Goal: Task Accomplishment & Management: Manage account settings

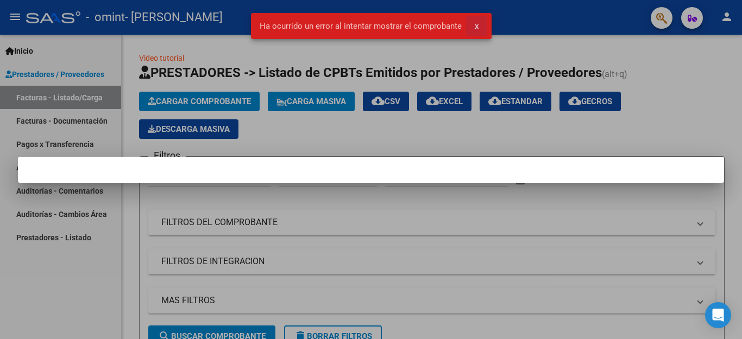
click at [475, 25] on span "x" at bounding box center [477, 26] width 4 height 10
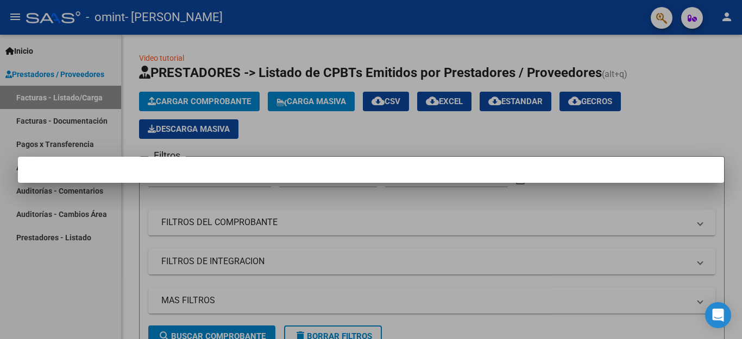
click at [74, 89] on div at bounding box center [371, 169] width 742 height 339
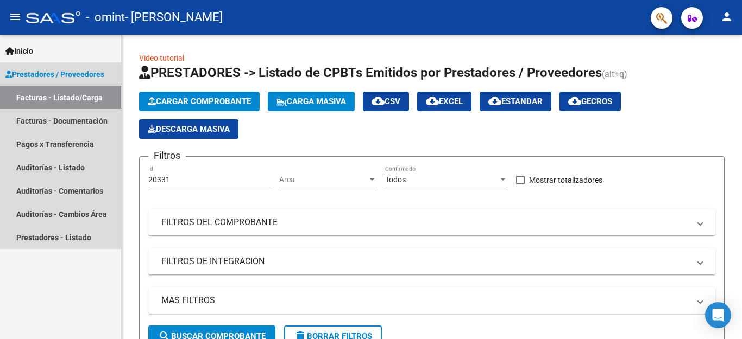
click at [79, 66] on link "Prestadores / Proveedores" at bounding box center [60, 73] width 121 height 23
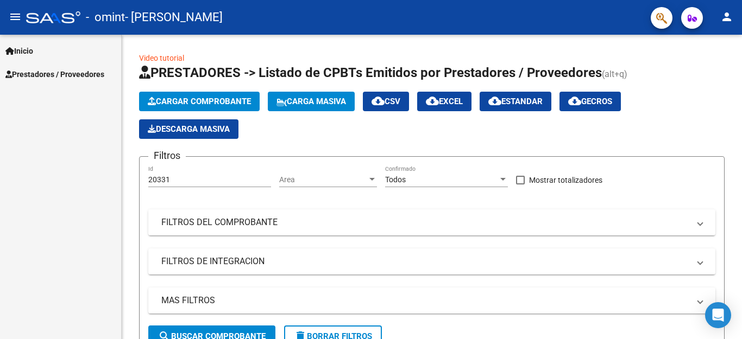
click at [102, 65] on link "Prestadores / Proveedores" at bounding box center [60, 73] width 121 height 23
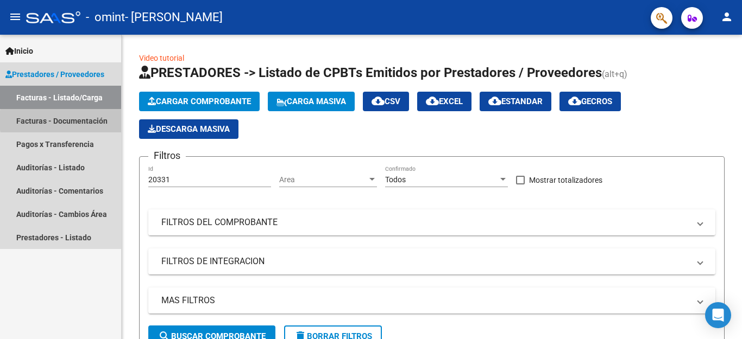
click at [91, 121] on link "Facturas - Documentación" at bounding box center [60, 120] width 121 height 23
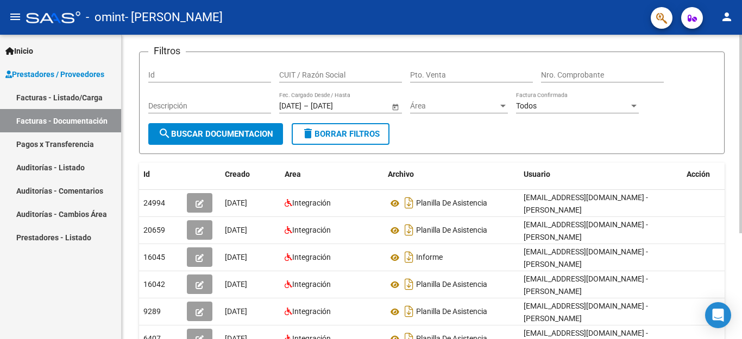
click at [739, 110] on div "PRESTADORES -> Comprobantes - Documentación Respaldatoria cloud_download Export…" at bounding box center [433, 208] width 623 height 476
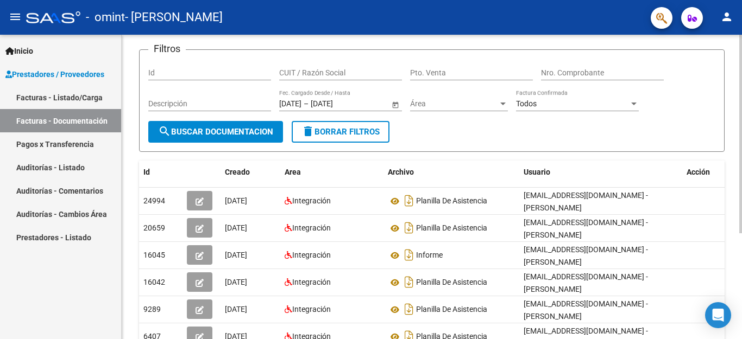
scroll to position [162, 0]
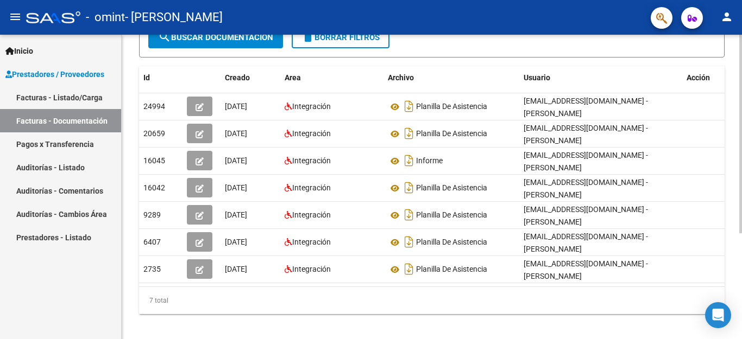
click at [736, 217] on div "PRESTADORES -> Comprobantes - Documentación Respaldatoria cloud_download Export…" at bounding box center [433, 111] width 623 height 476
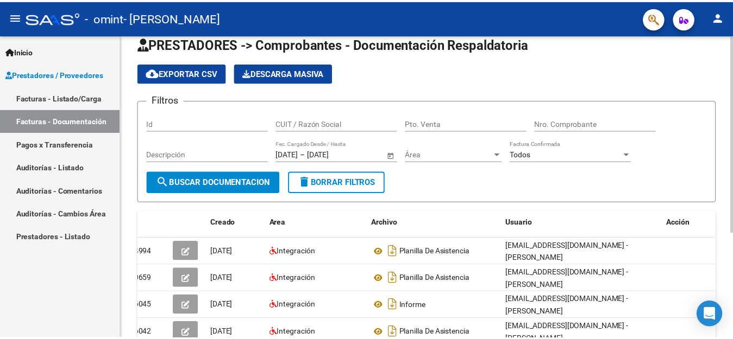
scroll to position [0, 0]
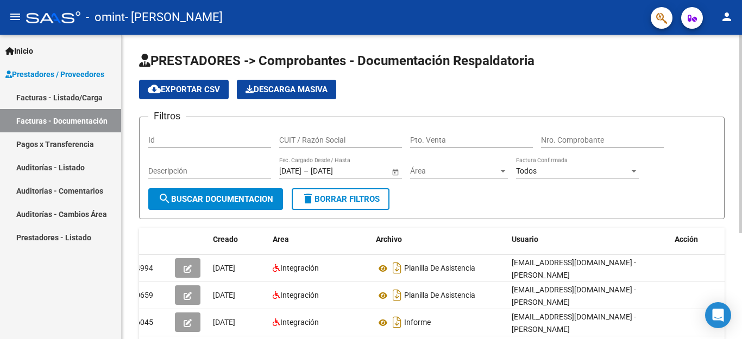
click at [741, 56] on div at bounding box center [740, 134] width 3 height 199
click at [729, 21] on mat-icon "person" at bounding box center [726, 16] width 13 height 13
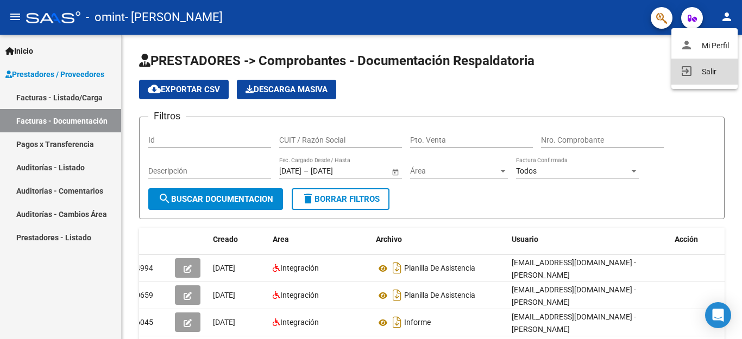
click at [705, 71] on button "exit_to_app Salir" at bounding box center [704, 72] width 66 height 26
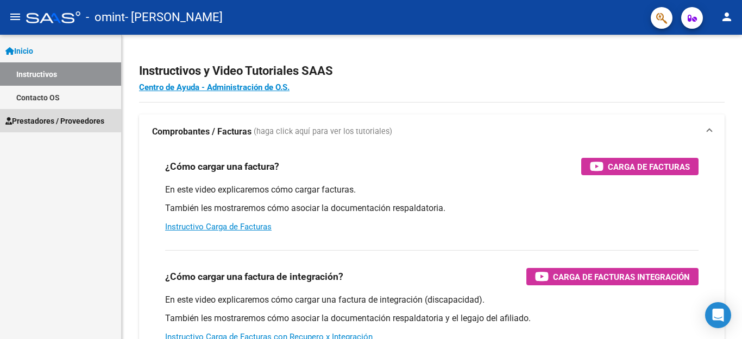
click at [52, 121] on span "Prestadores / Proveedores" at bounding box center [54, 121] width 99 height 12
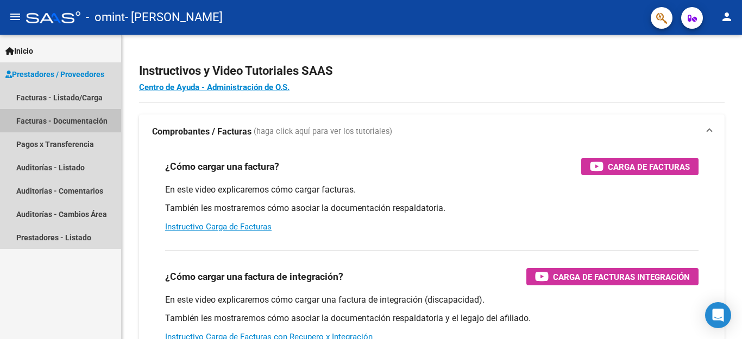
click at [69, 121] on link "Facturas - Documentación" at bounding box center [60, 120] width 121 height 23
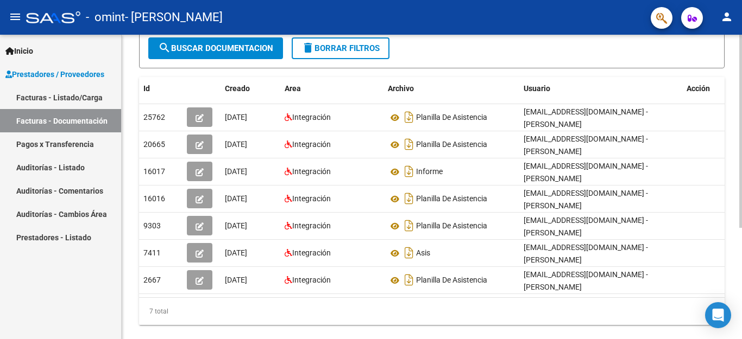
scroll to position [175, 0]
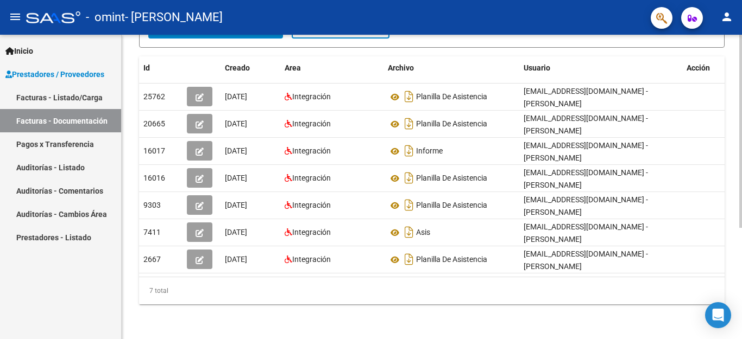
click at [731, 250] on div "PRESTADORES -> Comprobantes - Documentación Respaldatoria cloud_download Export…" at bounding box center [433, 101] width 623 height 476
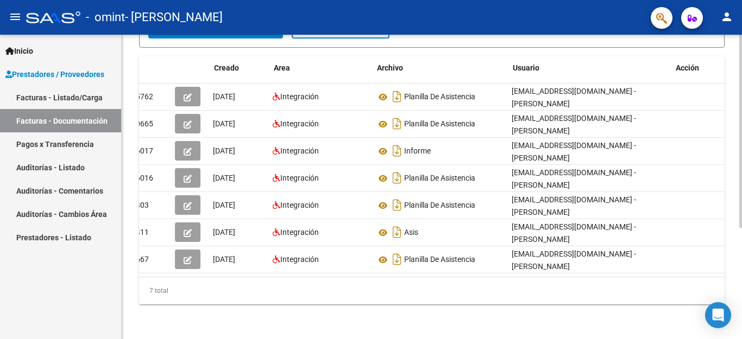
scroll to position [0, 0]
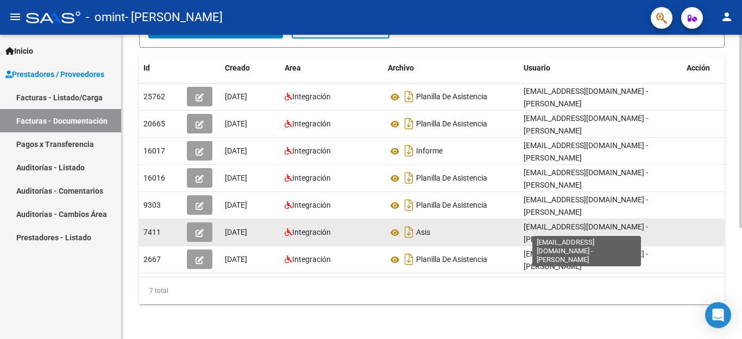
click at [627, 228] on span "mcapel@omint.com.ar - Magalí Capel" at bounding box center [586, 233] width 124 height 21
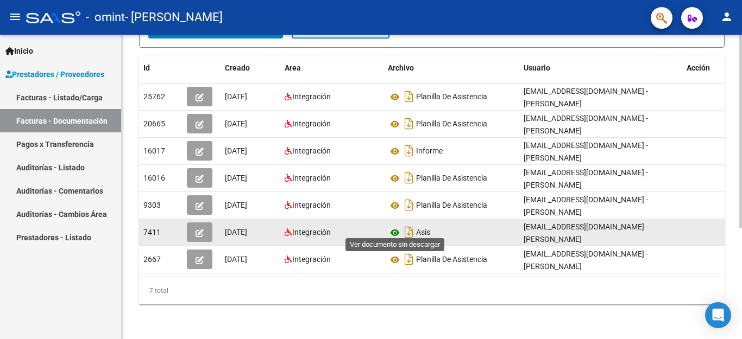
click at [393, 228] on icon at bounding box center [395, 232] width 14 height 13
click at [195, 225] on button "button" at bounding box center [200, 233] width 26 height 20
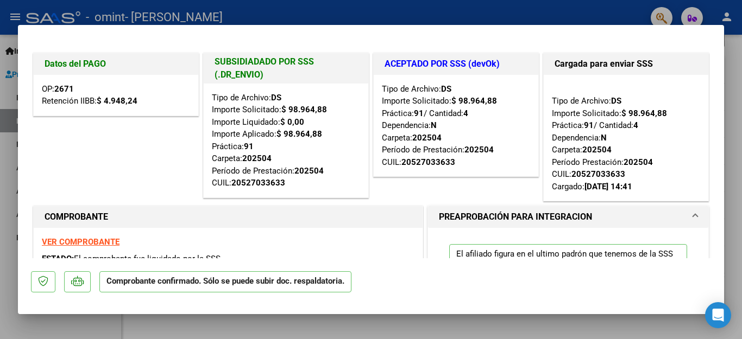
type input "$ 0,00"
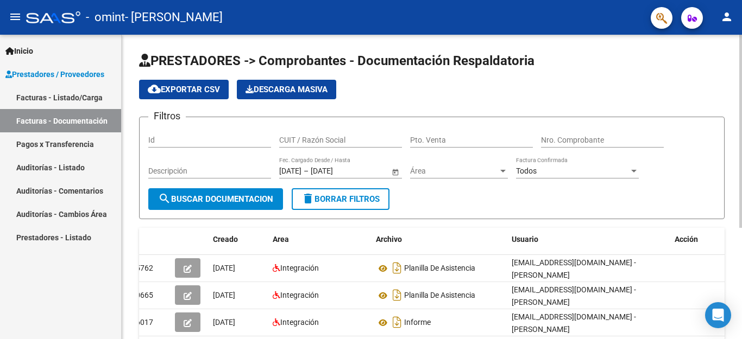
click at [732, 122] on div at bounding box center [740, 131] width 3 height 193
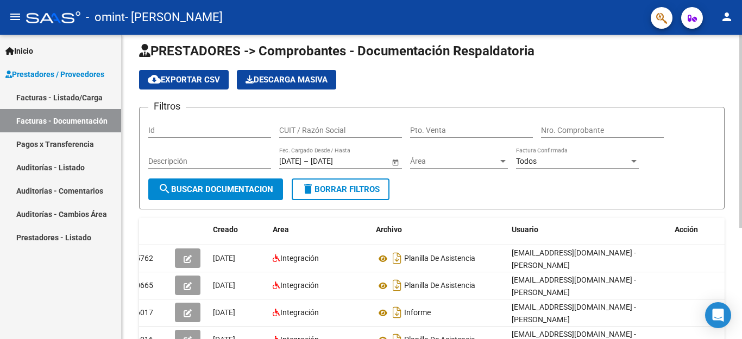
scroll to position [4, 0]
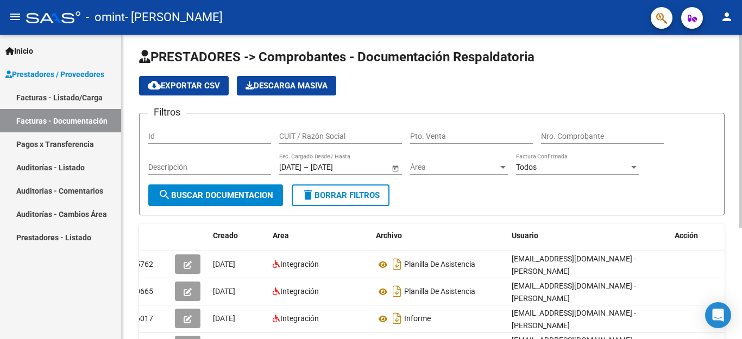
click at [732, 115] on div at bounding box center [740, 131] width 3 height 193
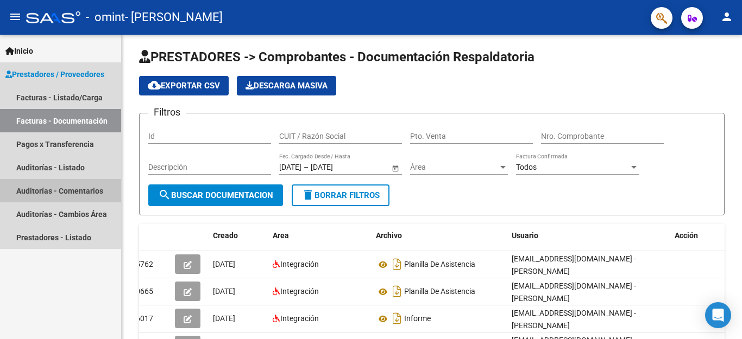
click at [89, 197] on link "Auditorías - Comentarios" at bounding box center [60, 190] width 121 height 23
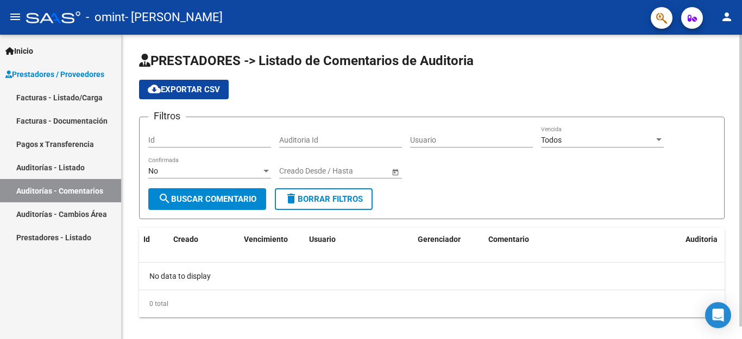
click at [732, 54] on div "PRESTADORES -> Listado de Comentarios de Auditoria cloud_download Exportar CSV …" at bounding box center [433, 194] width 623 height 318
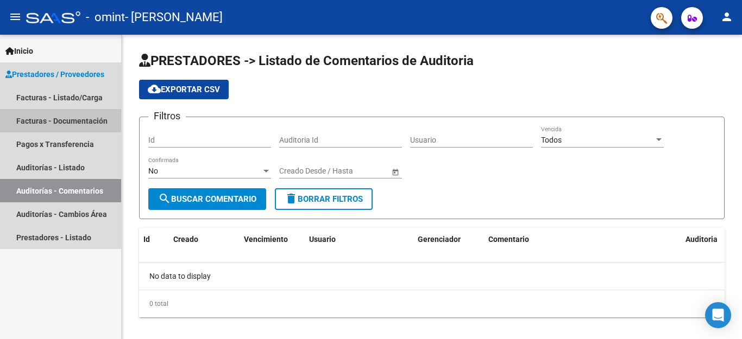
click at [53, 114] on link "Facturas - Documentación" at bounding box center [60, 120] width 121 height 23
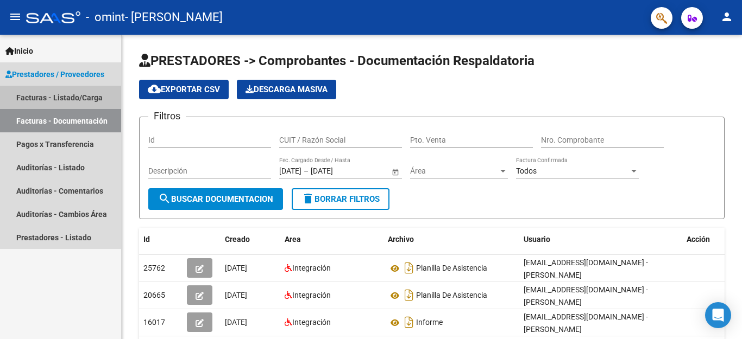
click at [33, 89] on link "Facturas - Listado/Carga" at bounding box center [60, 97] width 121 height 23
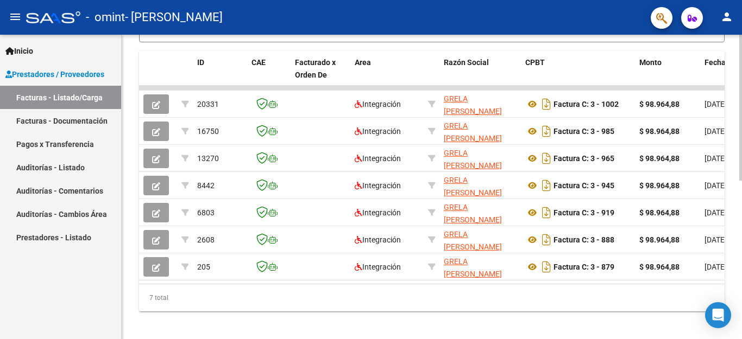
scroll to position [316, 0]
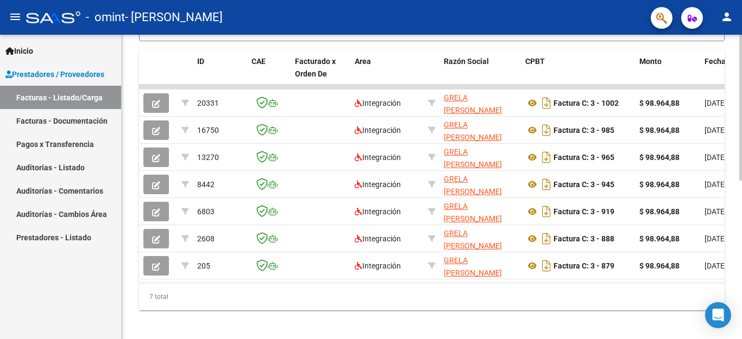
click at [732, 181] on div at bounding box center [740, 108] width 3 height 146
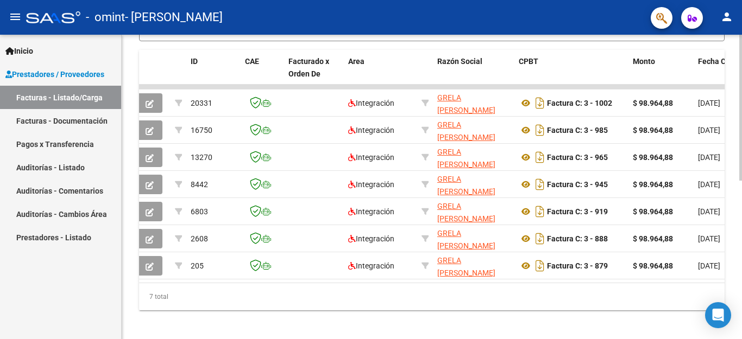
scroll to position [0, 0]
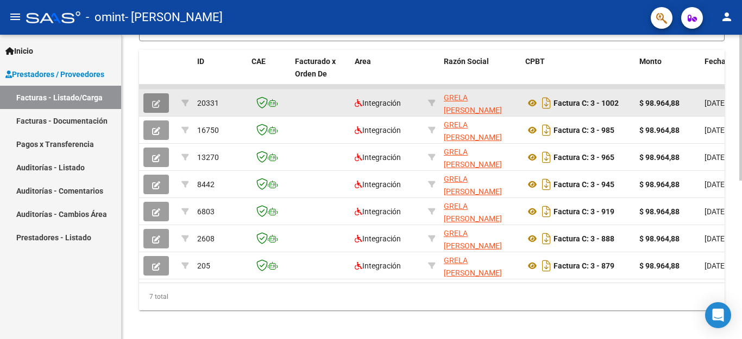
click at [155, 105] on icon "button" at bounding box center [156, 104] width 8 height 8
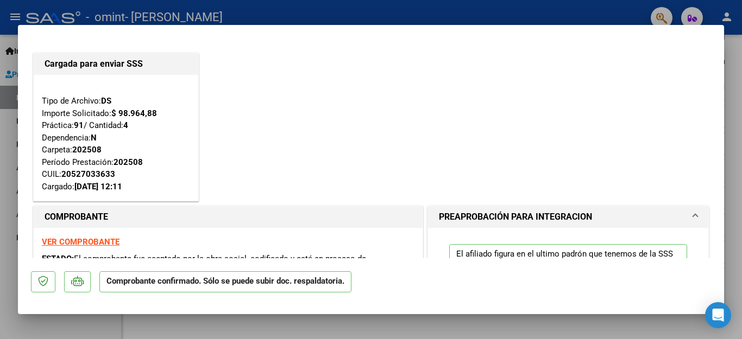
drag, startPoint x: 712, startPoint y: 74, endPoint x: 708, endPoint y: 99, distance: 24.8
click at [709, 102] on mat-dialog-content "Cargada para enviar SSS Tipo de Archivo: DS Importe Solicitado: $ 98.964,88 Prá…" at bounding box center [371, 148] width 706 height 220
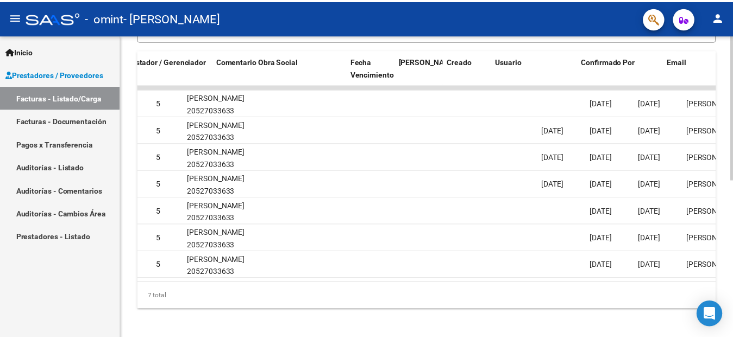
scroll to position [0, 1704]
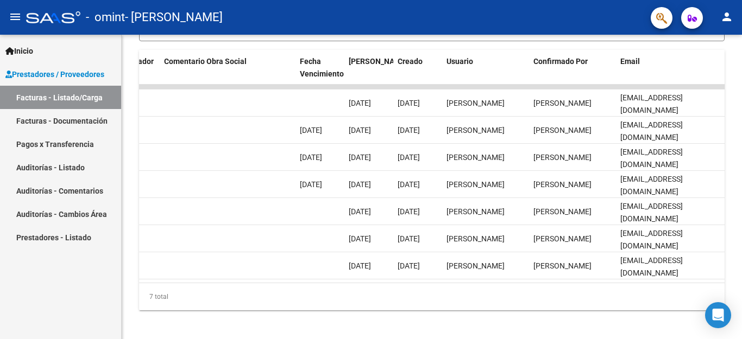
click at [130, 23] on span "- GRELA CLAUDIA ISABEL" at bounding box center [174, 17] width 98 height 24
click at [732, 17] on mat-icon "person" at bounding box center [726, 16] width 13 height 13
click at [710, 76] on button "exit_to_app Salir" at bounding box center [704, 72] width 66 height 26
